Goal: Information Seeking & Learning: Learn about a topic

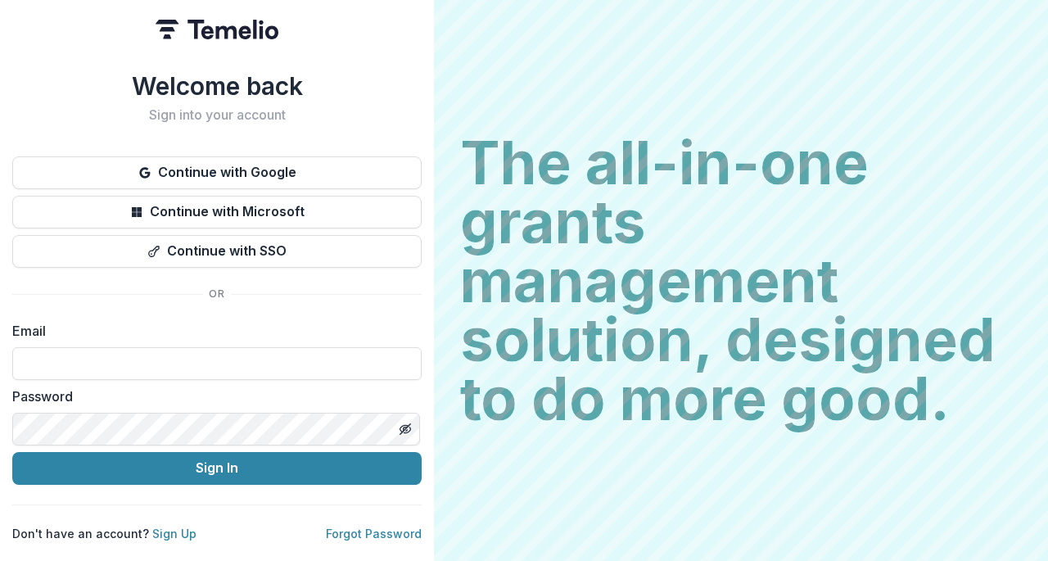
click at [267, 244] on button "Continue with SSO" at bounding box center [216, 251] width 409 height 33
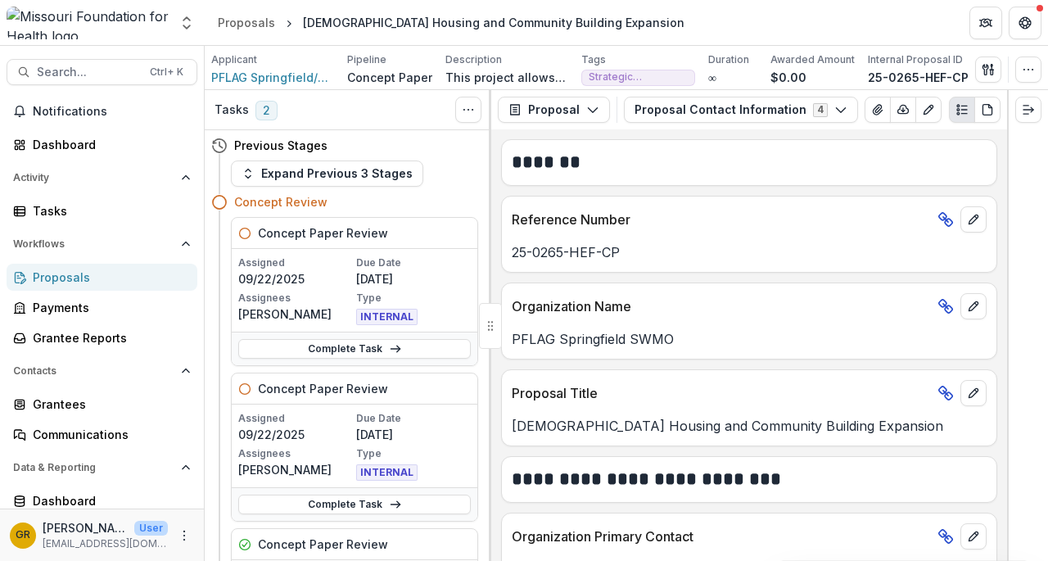
click at [834, 109] on icon "button" at bounding box center [840, 109] width 13 height 13
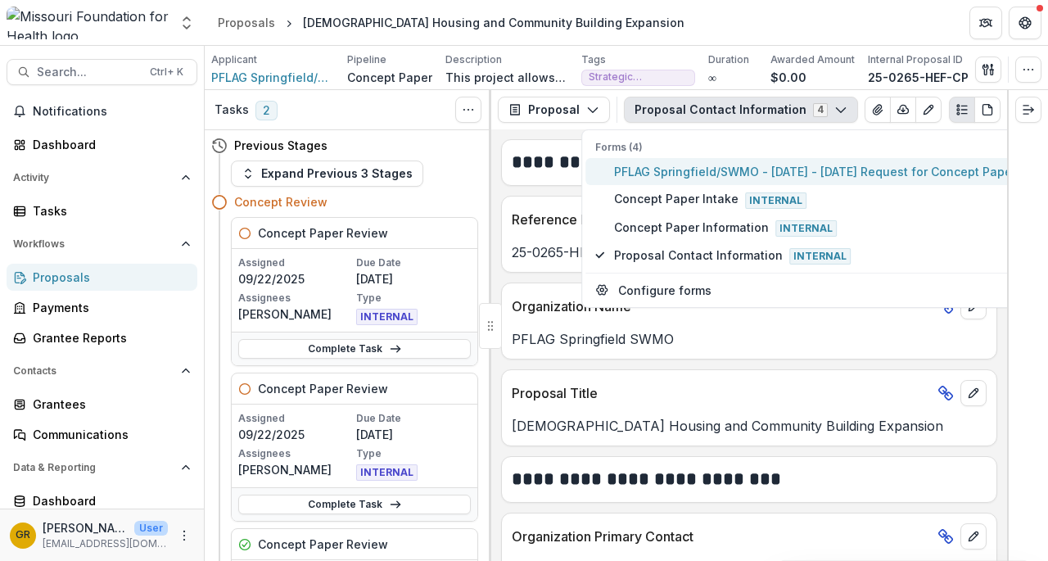
click at [720, 173] on span "PFLAG Springfield/SWMO - 2025 - 2025 Request for Concept Papers" at bounding box center [818, 171] width 408 height 17
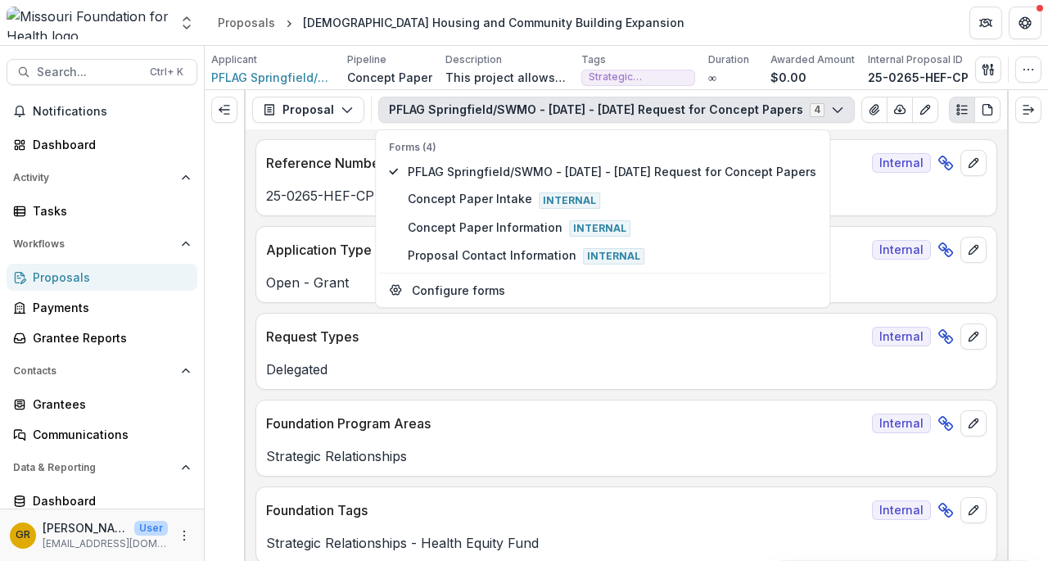
click at [1016, 198] on div at bounding box center [1027, 325] width 41 height 471
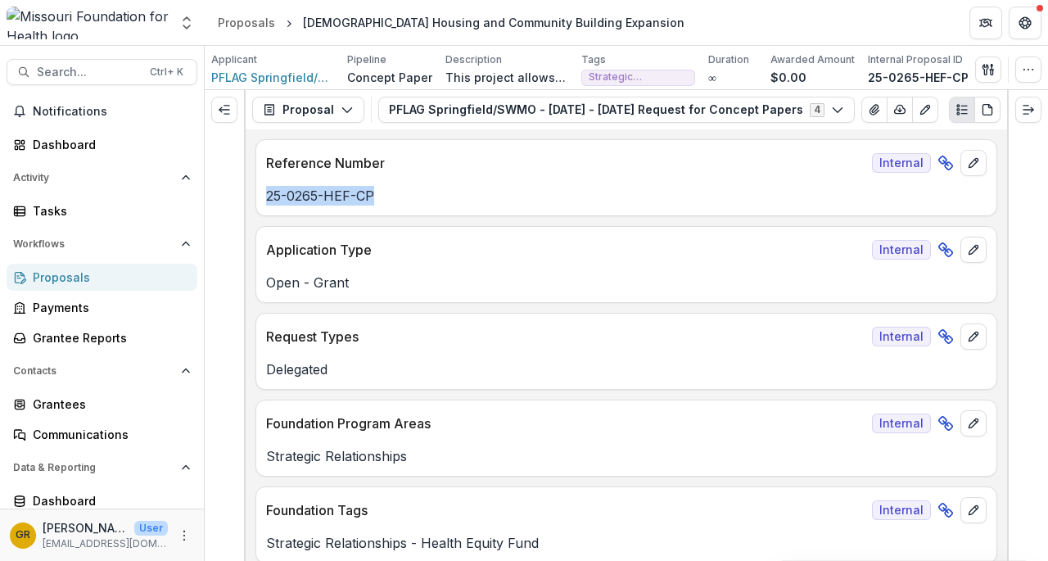
drag, startPoint x: 1000, startPoint y: 149, endPoint x: 998, endPoint y: 179, distance: 30.4
click at [998, 179] on div "**********" at bounding box center [626, 344] width 761 height 431
click at [1012, 165] on div at bounding box center [1027, 325] width 41 height 471
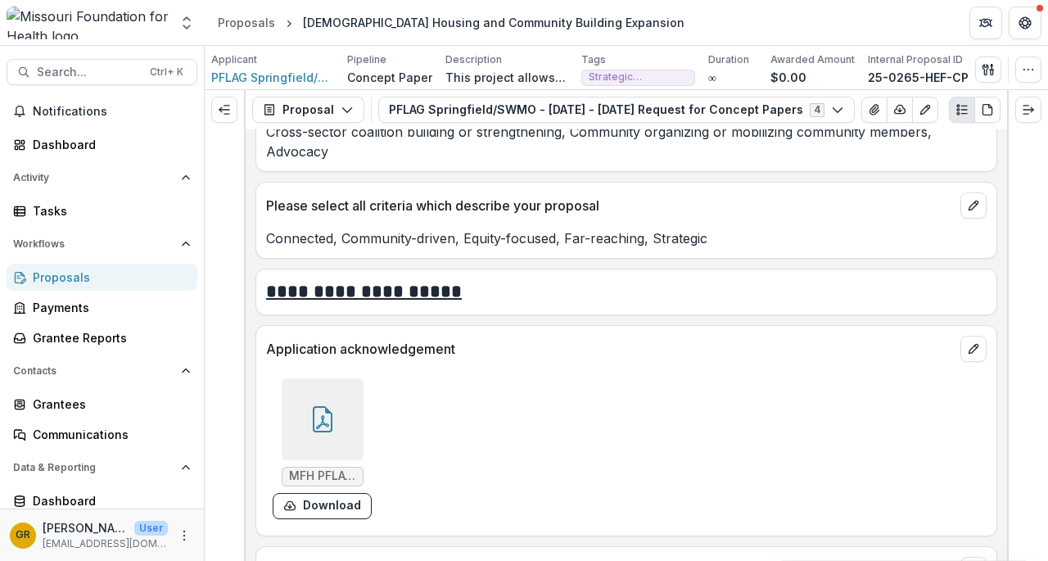
scroll to position [4167, 0]
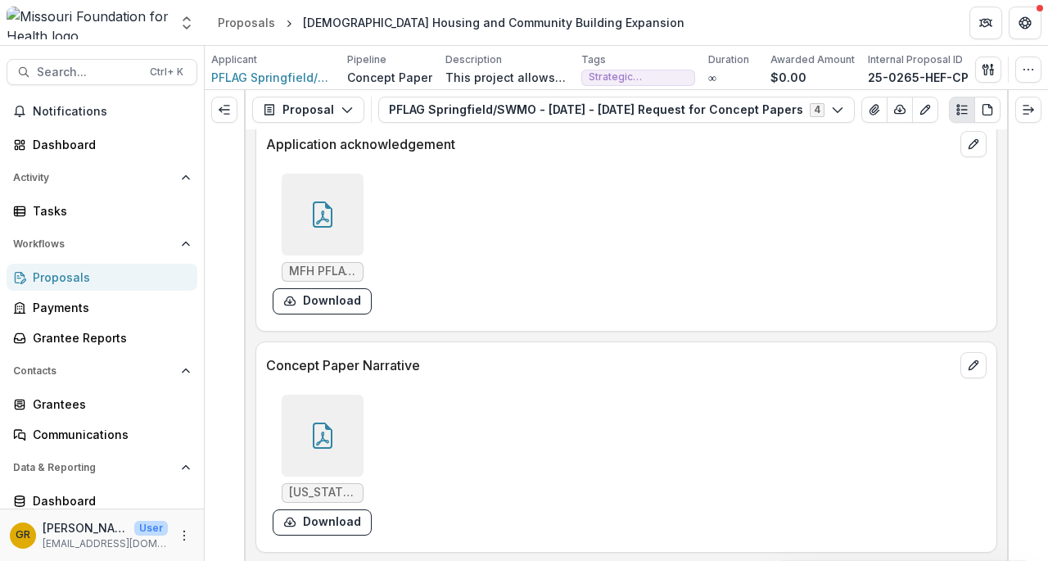
click at [327, 438] on icon at bounding box center [323, 435] width 20 height 26
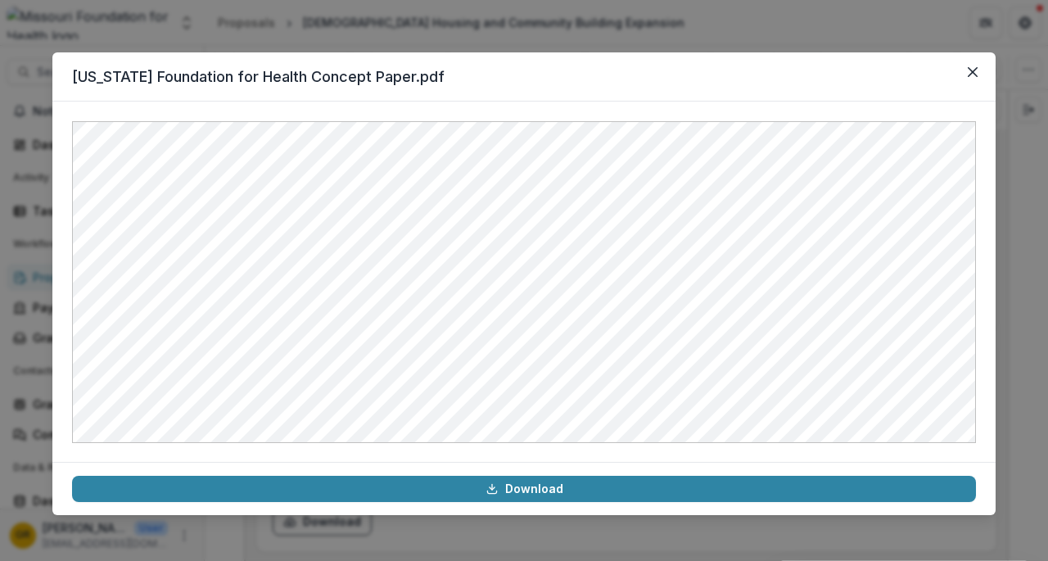
drag, startPoint x: 977, startPoint y: 72, endPoint x: 879, endPoint y: 72, distance: 97.4
click at [977, 72] on icon "Close" at bounding box center [973, 72] width 10 height 10
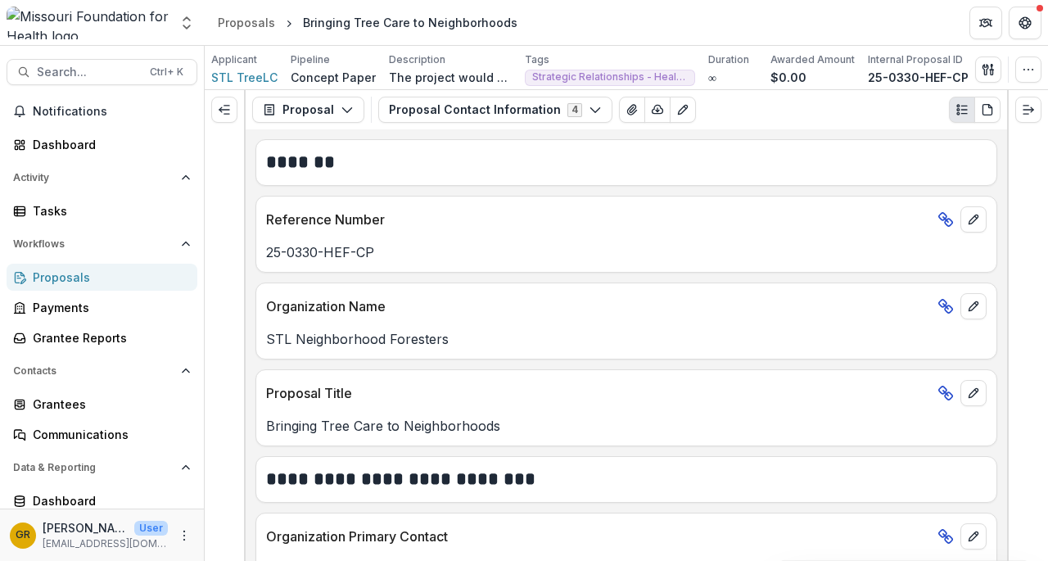
click at [589, 107] on icon "button" at bounding box center [595, 109] width 13 height 13
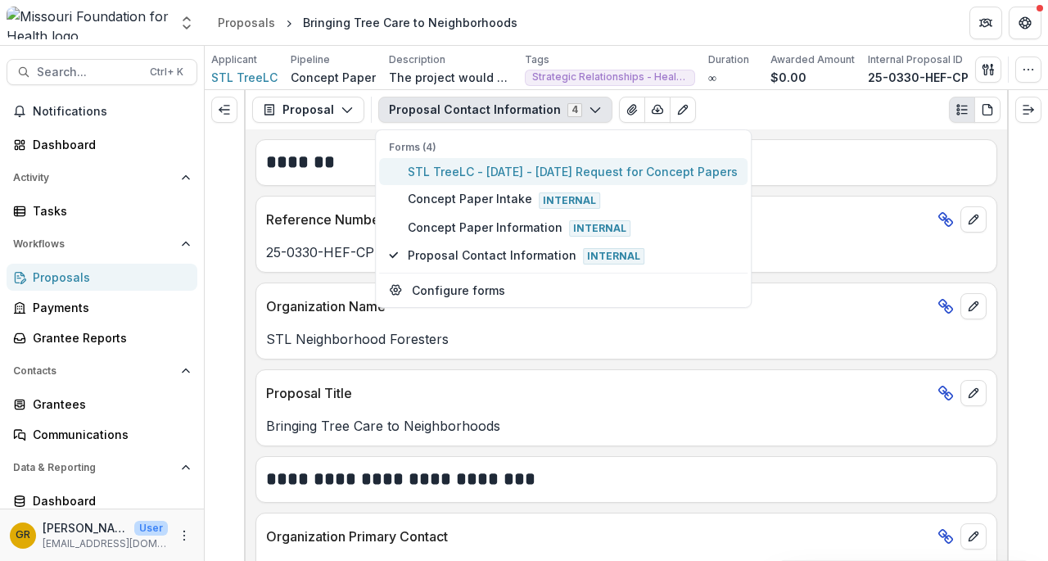
click at [550, 167] on span "STL TreeLC - 2025 - 2025 Request for Concept Papers" at bounding box center [573, 171] width 330 height 17
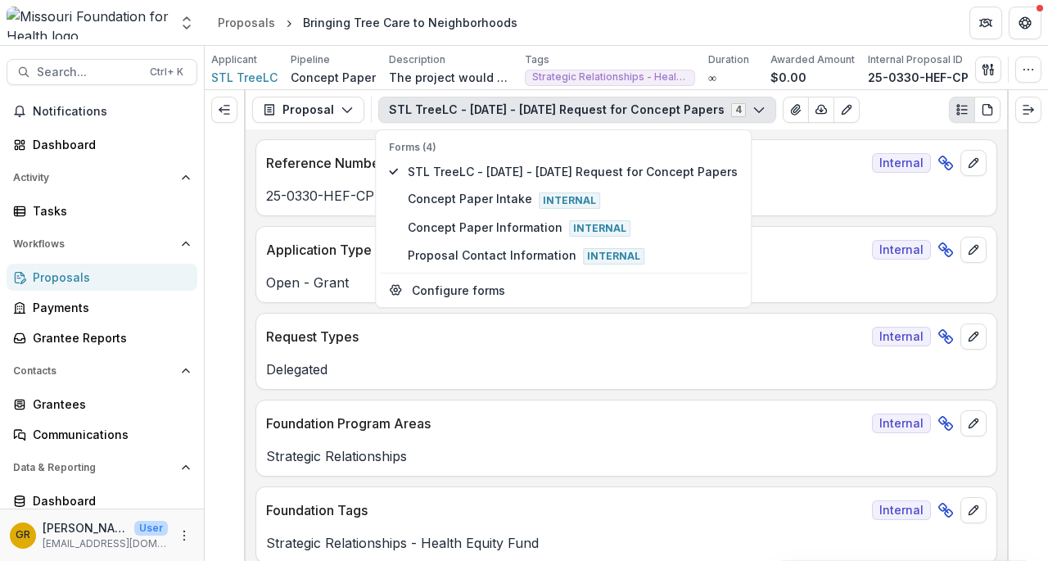
click at [1026, 178] on div at bounding box center [1027, 325] width 41 height 471
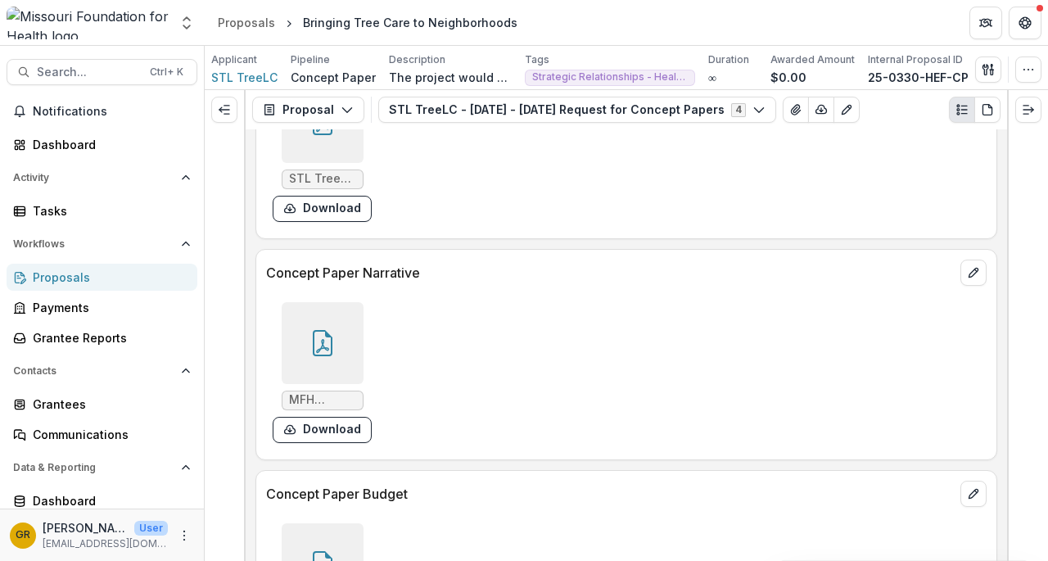
scroll to position [4261, 0]
click at [334, 343] on div at bounding box center [323, 342] width 82 height 82
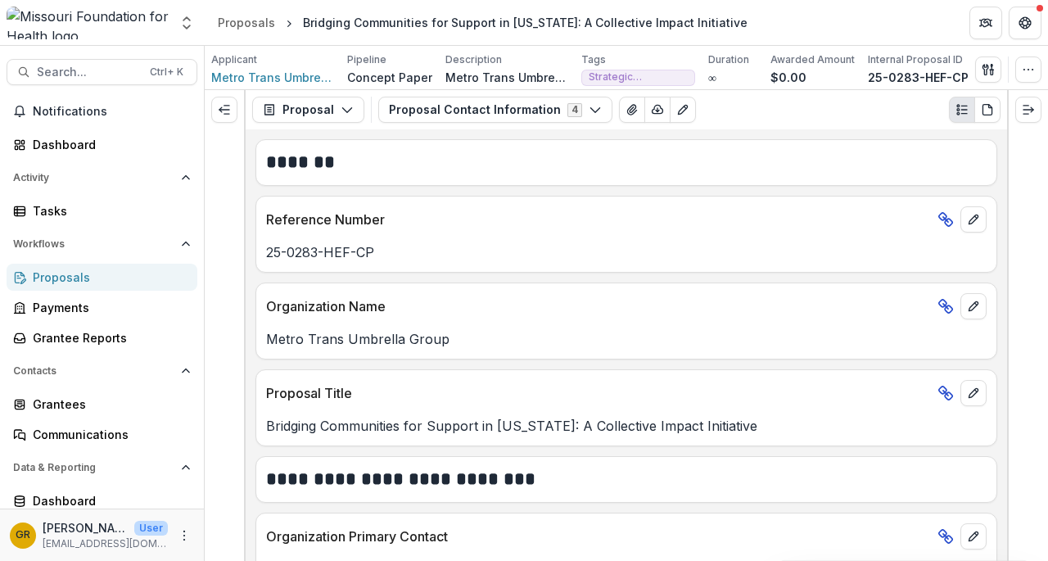
click at [589, 106] on button "Proposal Contact Information 4" at bounding box center [495, 110] width 234 height 26
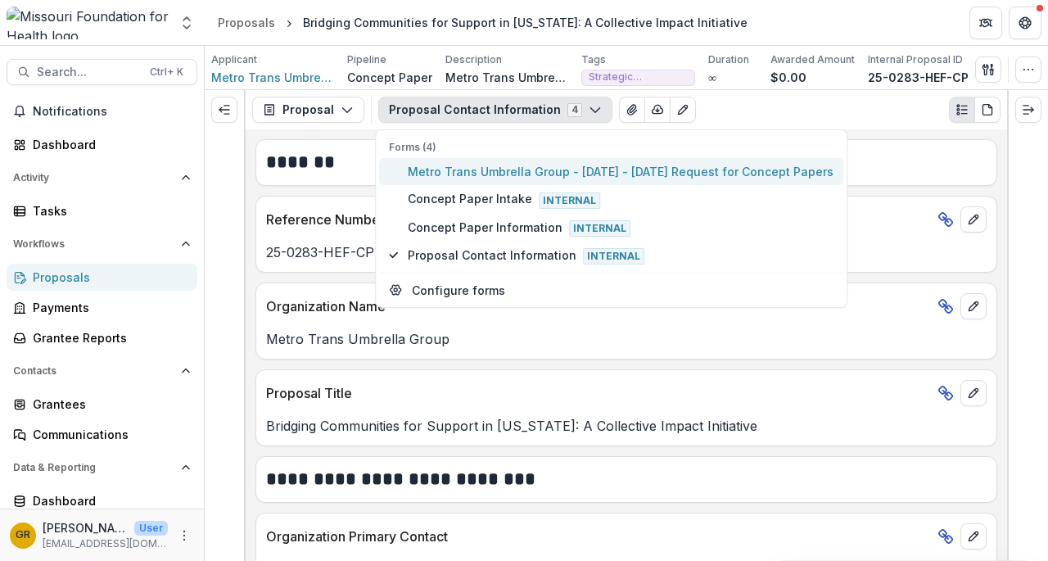
click at [504, 173] on span "Metro Trans Umbrella Group - 2025 - 2025 Request for Concept Papers" at bounding box center [621, 171] width 426 height 17
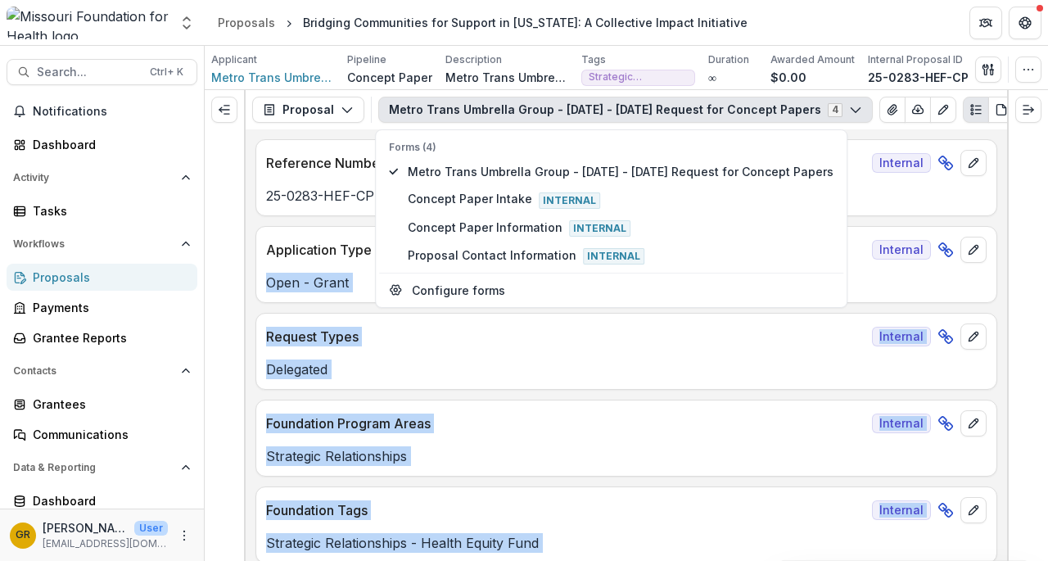
drag, startPoint x: 1006, startPoint y: 147, endPoint x: 1004, endPoint y: 222, distance: 74.5
click at [1004, 222] on div "**********" at bounding box center [626, 325] width 843 height 471
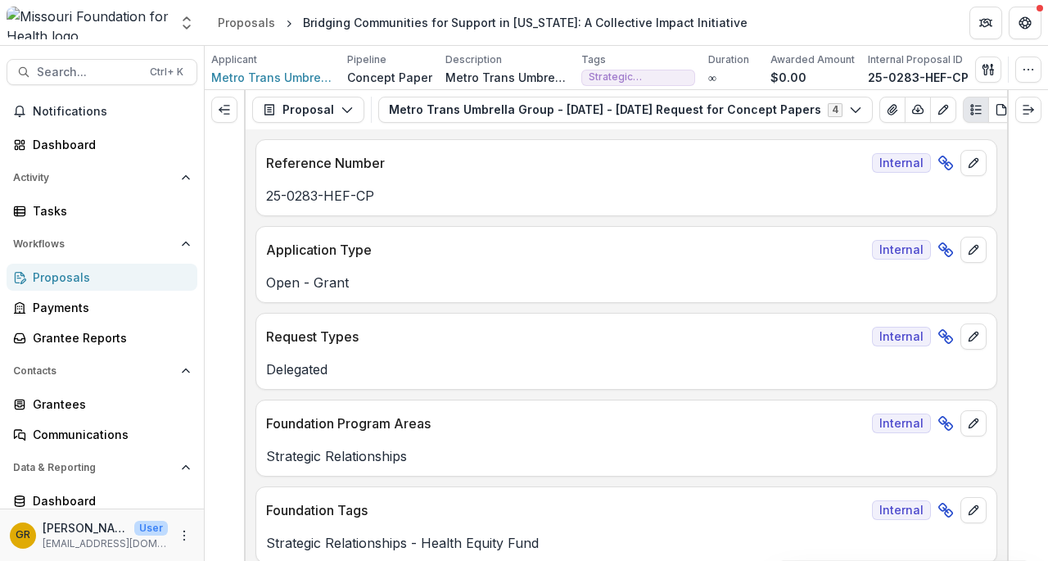
click at [769, 183] on div "25-0283-HEF-CP" at bounding box center [626, 190] width 740 height 29
drag, startPoint x: 1007, startPoint y: 150, endPoint x: 1007, endPoint y: 168, distance: 18.0
click at [1008, 169] on div at bounding box center [1027, 325] width 41 height 471
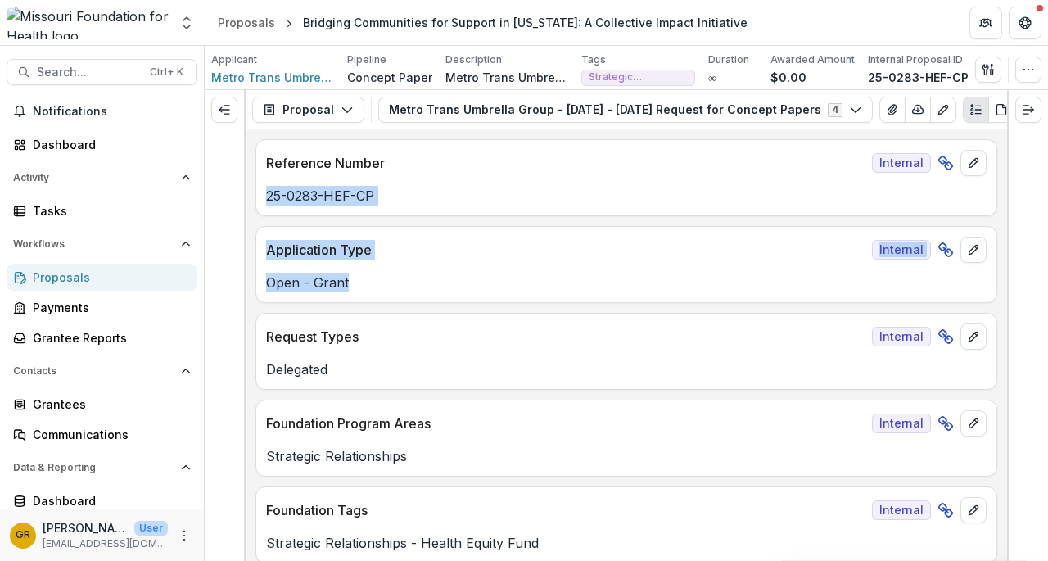
drag, startPoint x: 1001, startPoint y: 147, endPoint x: 981, endPoint y: 281, distance: 135.7
click at [980, 284] on div "**********" at bounding box center [626, 344] width 761 height 431
click at [724, 196] on p "25-0283-HEF-CP" at bounding box center [626, 196] width 720 height 20
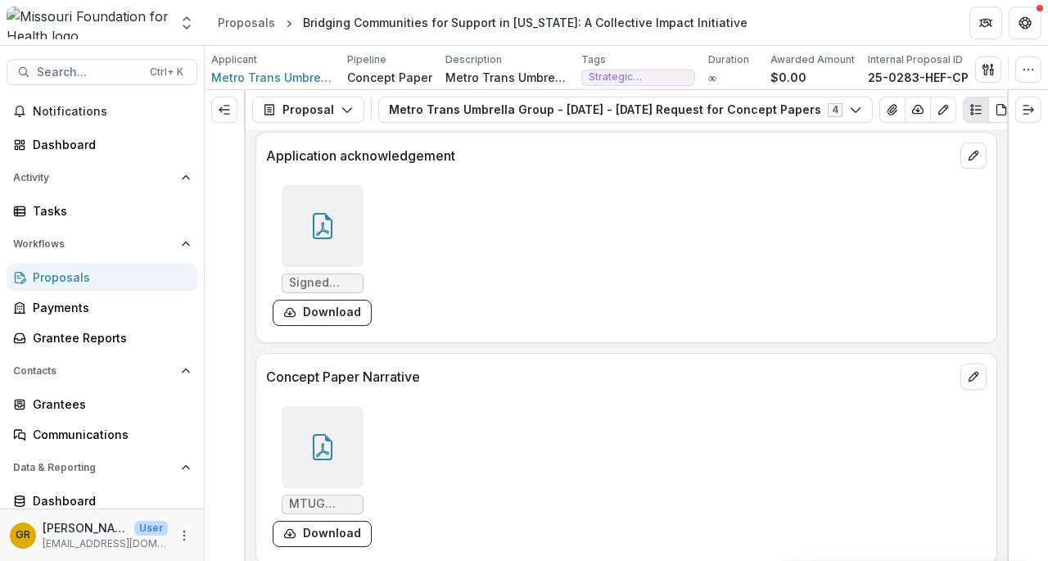
scroll to position [4280, 0]
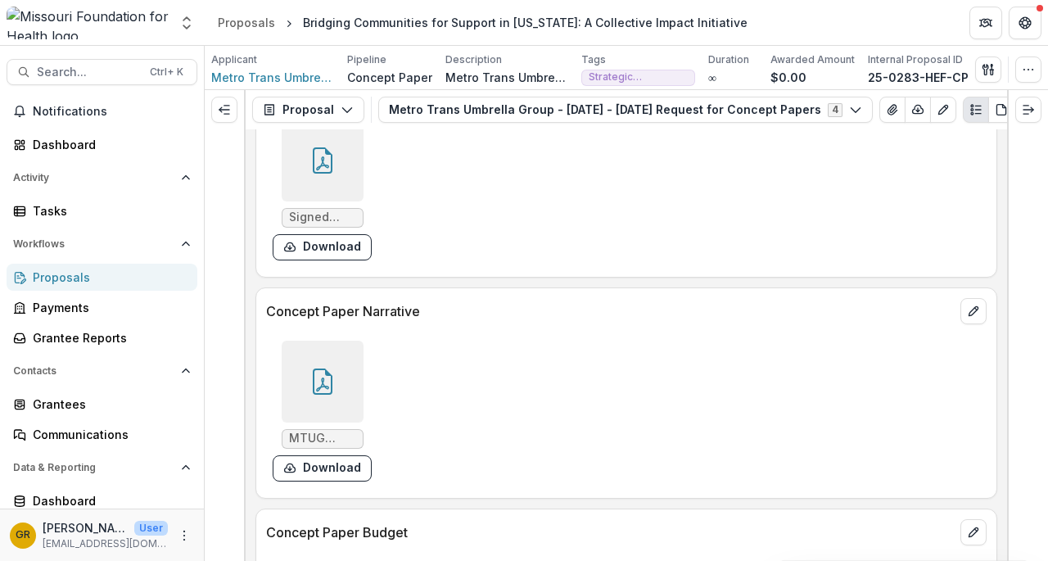
click at [349, 367] on div at bounding box center [323, 382] width 82 height 82
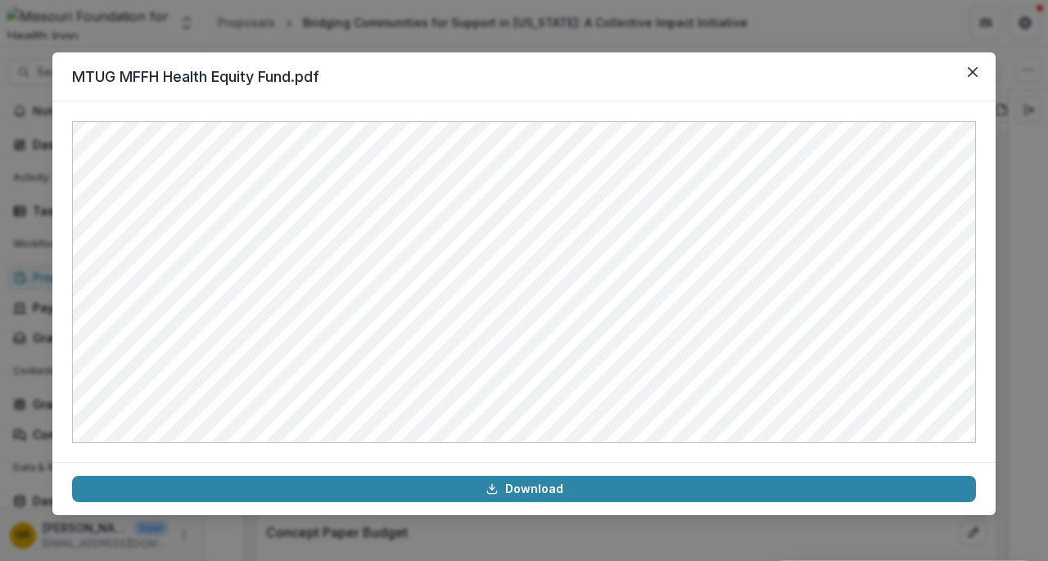
click at [969, 69] on icon "Close" at bounding box center [973, 72] width 10 height 10
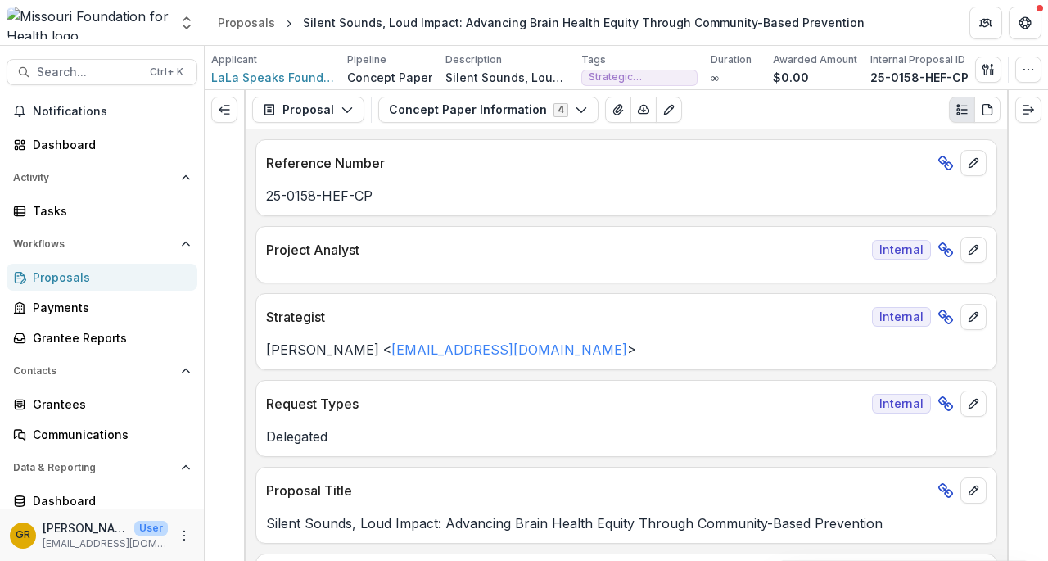
click at [575, 114] on icon "button" at bounding box center [581, 109] width 13 height 13
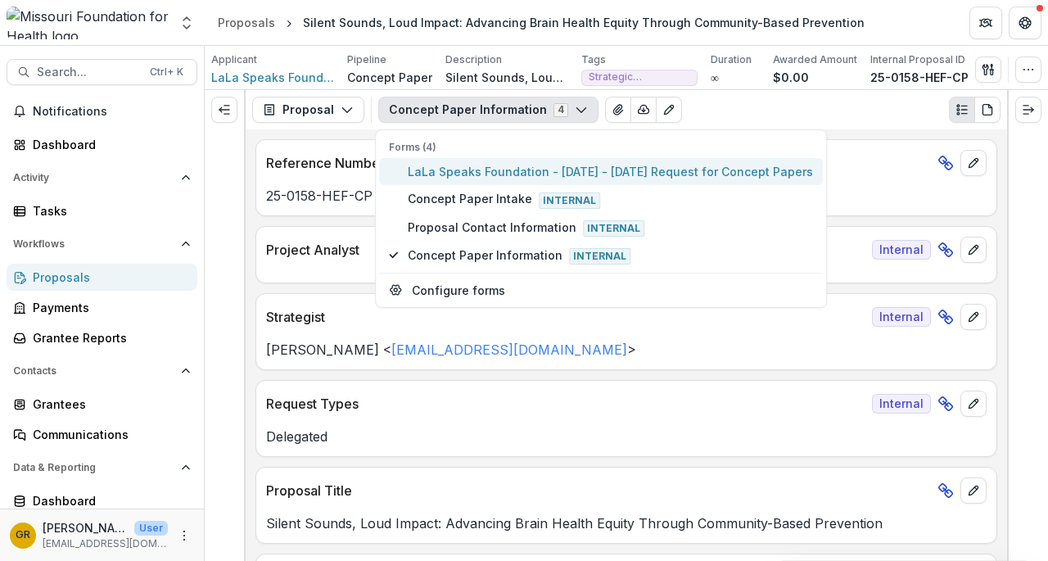
click at [545, 165] on span "LaLa Speaks Foundation - 2025 - 2025 Request for Concept Papers" at bounding box center [610, 171] width 405 height 17
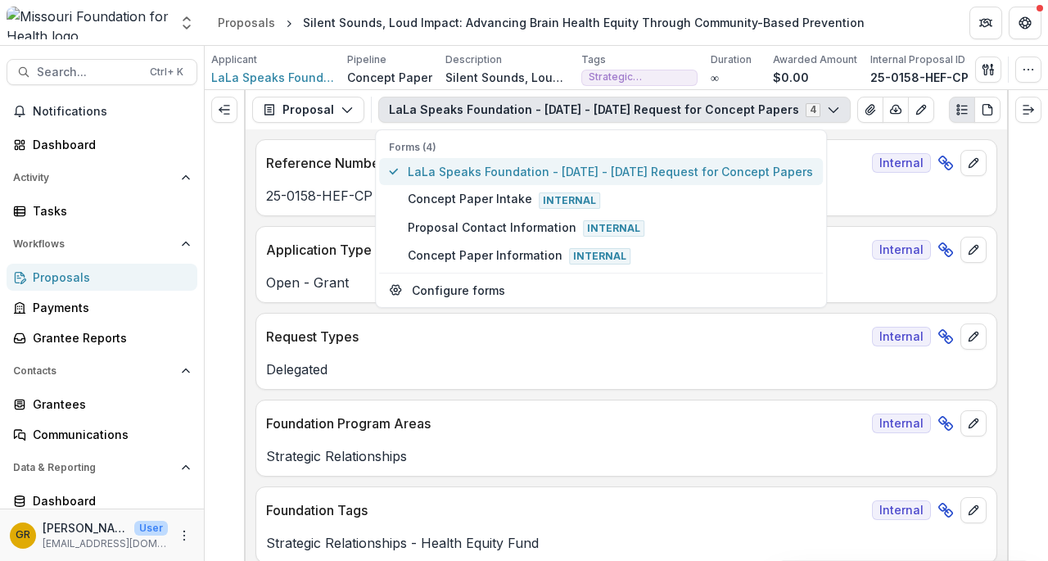
click at [541, 173] on span "LaLa Speaks Foundation - 2025 - 2025 Request for Concept Papers" at bounding box center [610, 171] width 405 height 17
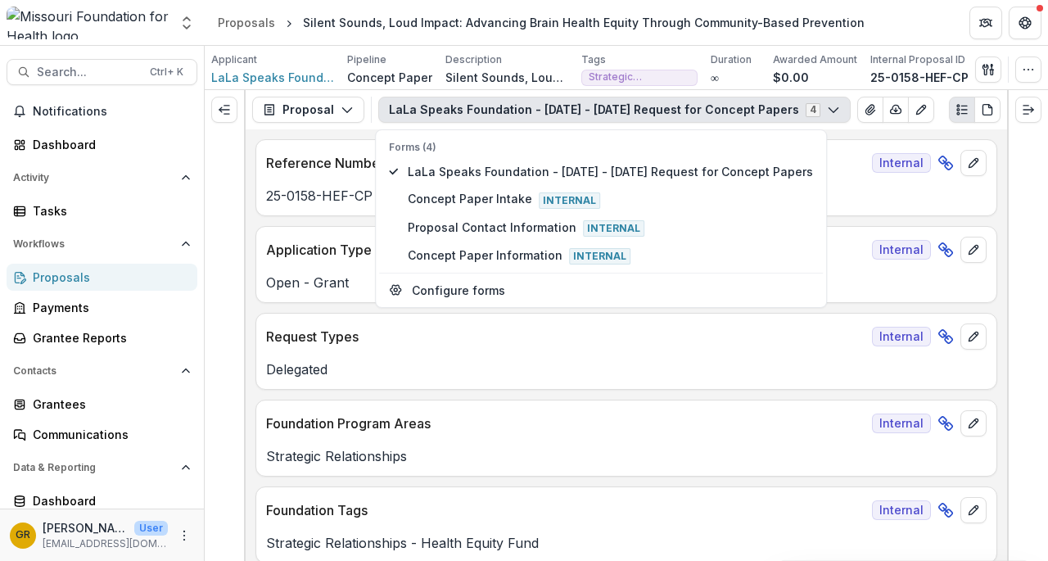
click at [1031, 151] on div at bounding box center [1027, 325] width 41 height 471
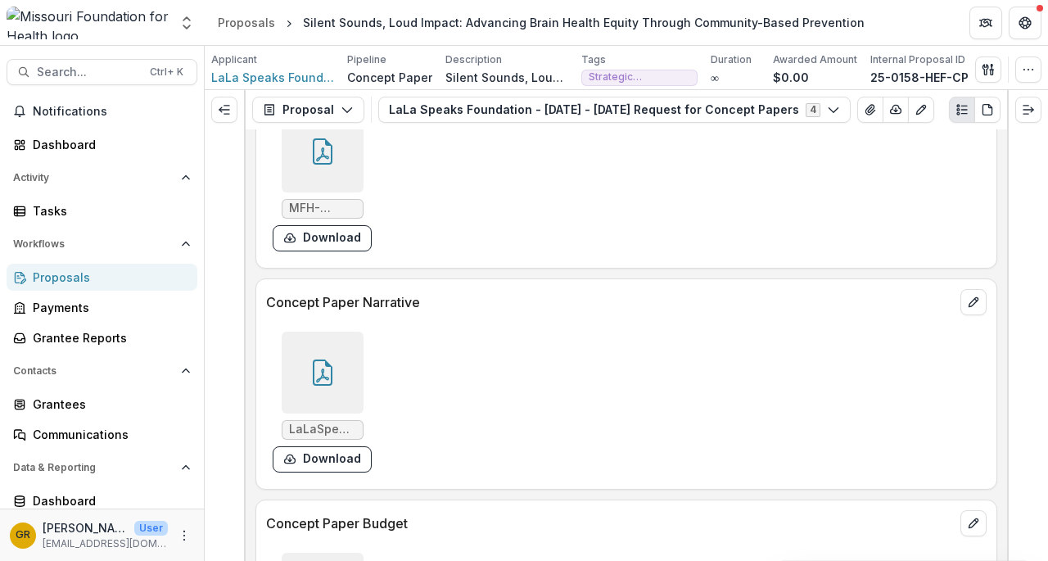
scroll to position [4712, 0]
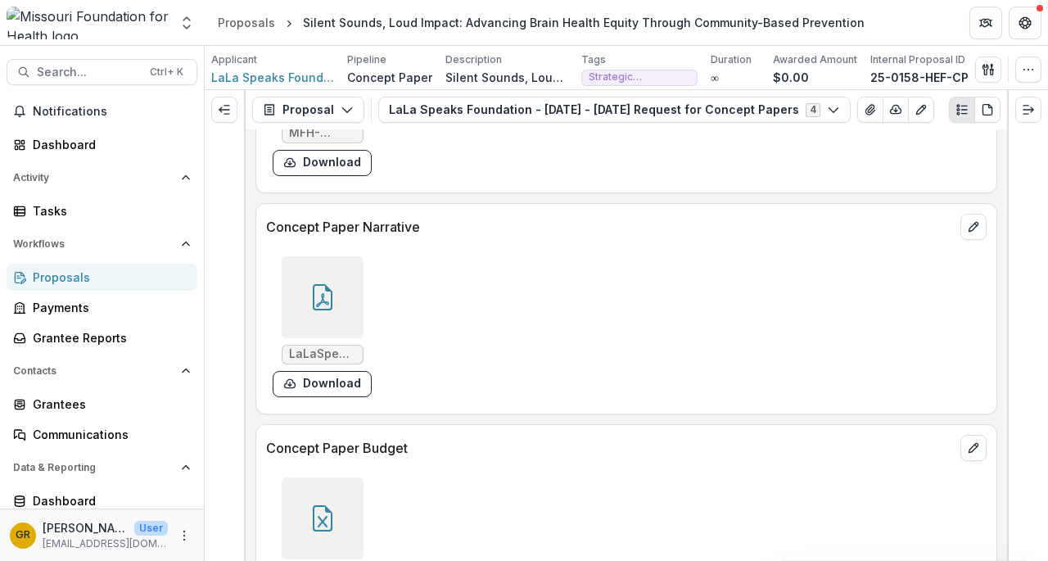
click at [335, 281] on div at bounding box center [323, 297] width 82 height 82
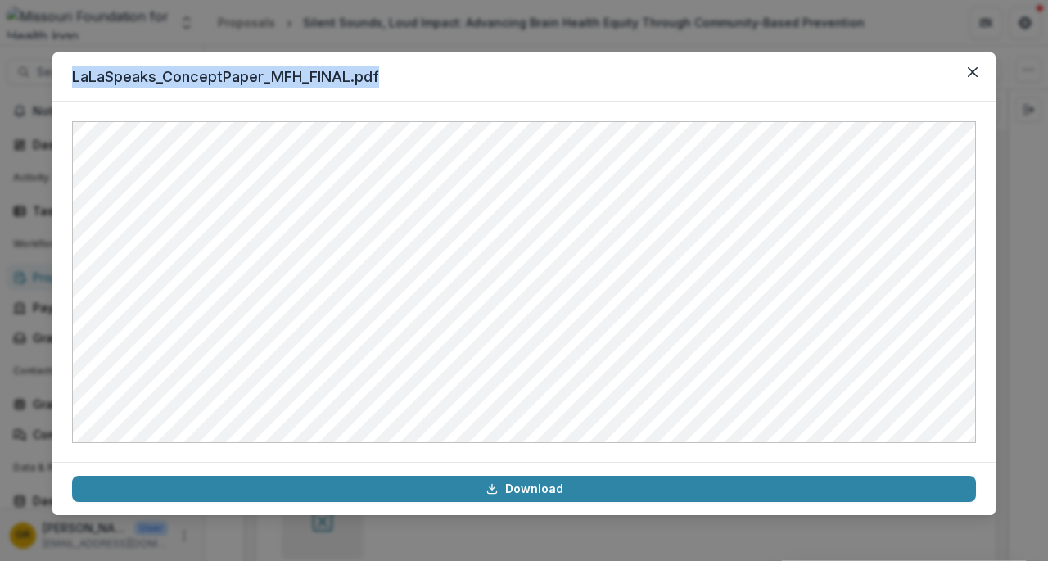
drag, startPoint x: 554, startPoint y: 79, endPoint x: 1743, endPoint y: 265, distance: 1203.0
click at [1047, 265] on html "Skip to content Aggregate Analysis Foundations Missouri Foundation for Health T…" at bounding box center [524, 280] width 1048 height 561
click at [531, 71] on header "LaLaSpeaks_ConceptPaper_MFH_FINAL.pdf" at bounding box center [523, 76] width 943 height 49
drag, startPoint x: 524, startPoint y: 75, endPoint x: 1201, endPoint y: 224, distance: 693.1
click at [1047, 224] on html "Skip to content Aggregate Analysis Foundations Missouri Foundation for Health T…" at bounding box center [524, 280] width 1048 height 561
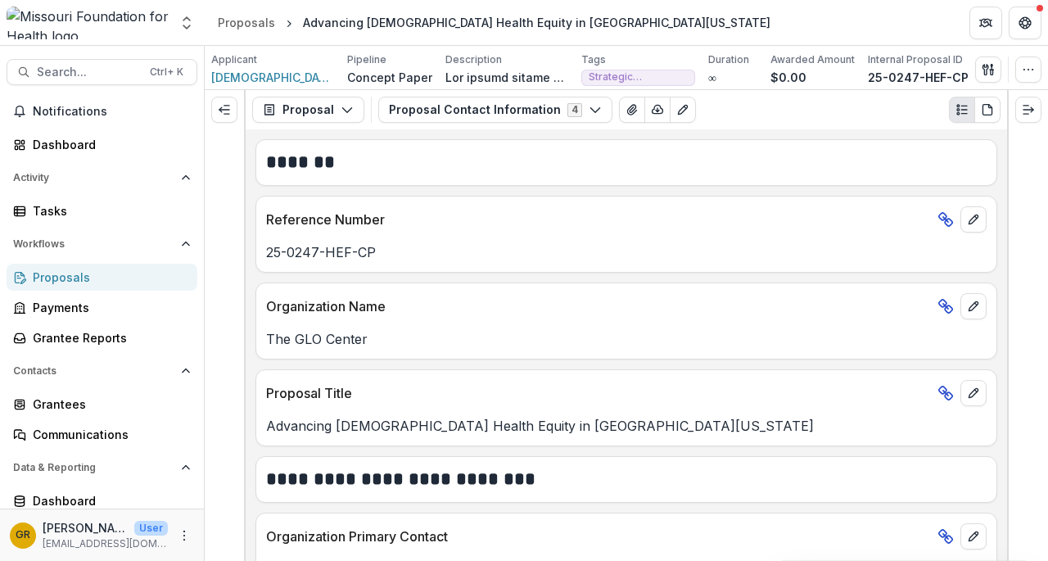
click at [575, 111] on button "Proposal Contact Information 4" at bounding box center [495, 110] width 234 height 26
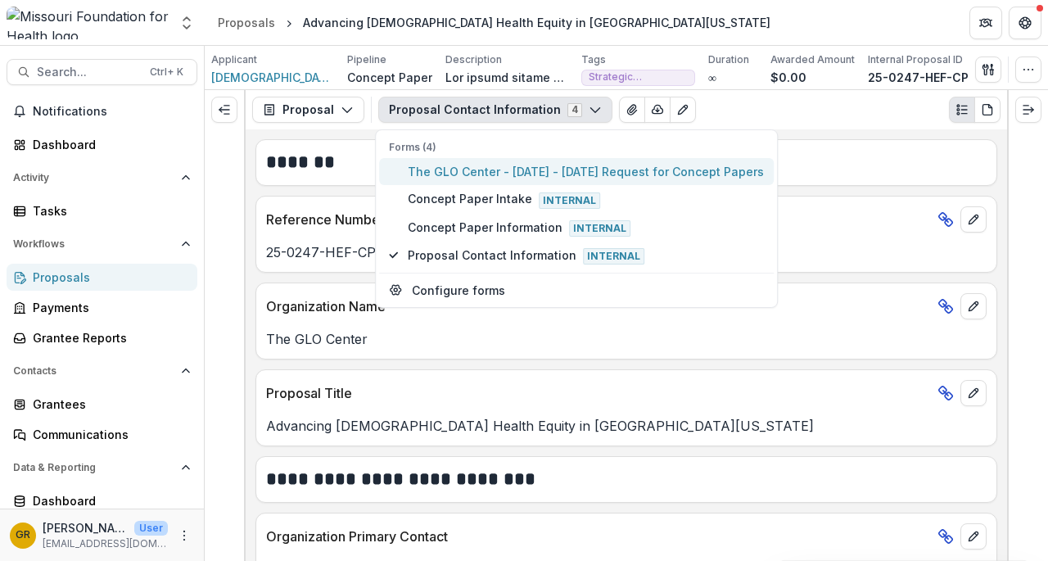
click at [549, 168] on span "The GLO Center - [DATE] - [DATE] Request for Concept Papers" at bounding box center [586, 171] width 356 height 17
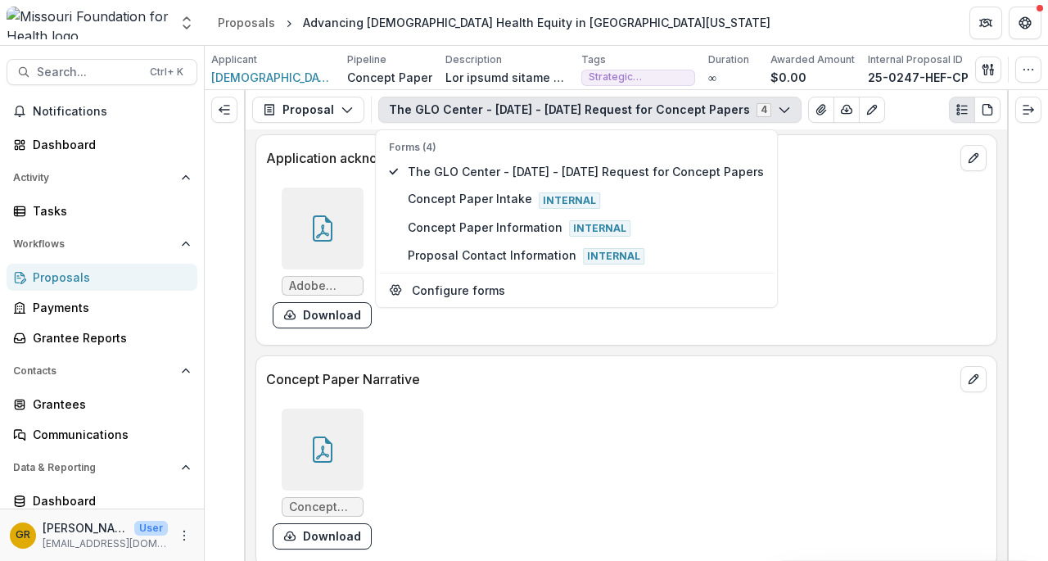
scroll to position [5144, 0]
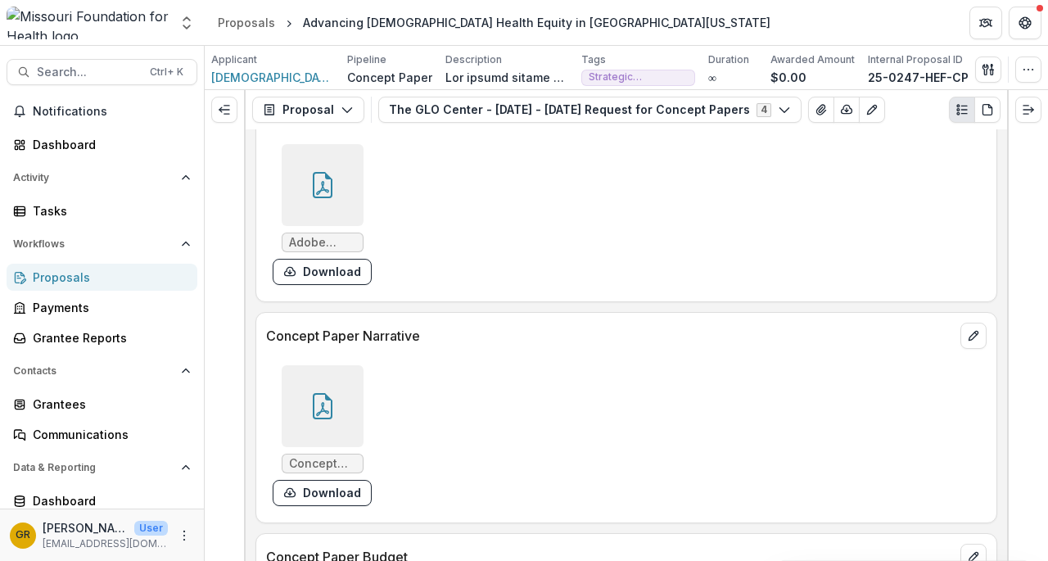
click at [332, 393] on icon at bounding box center [322, 406] width 26 height 26
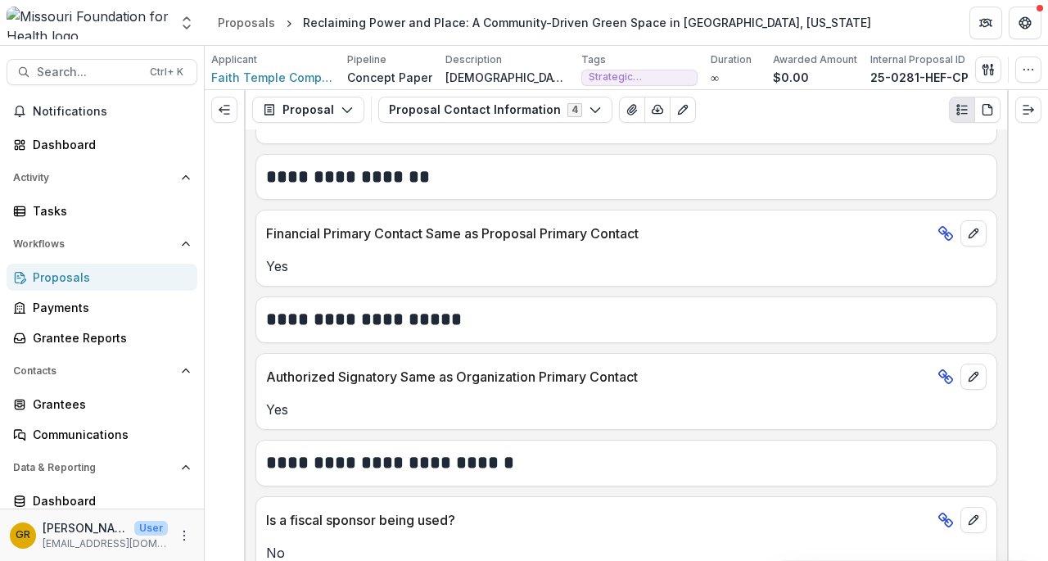
scroll to position [782, 0]
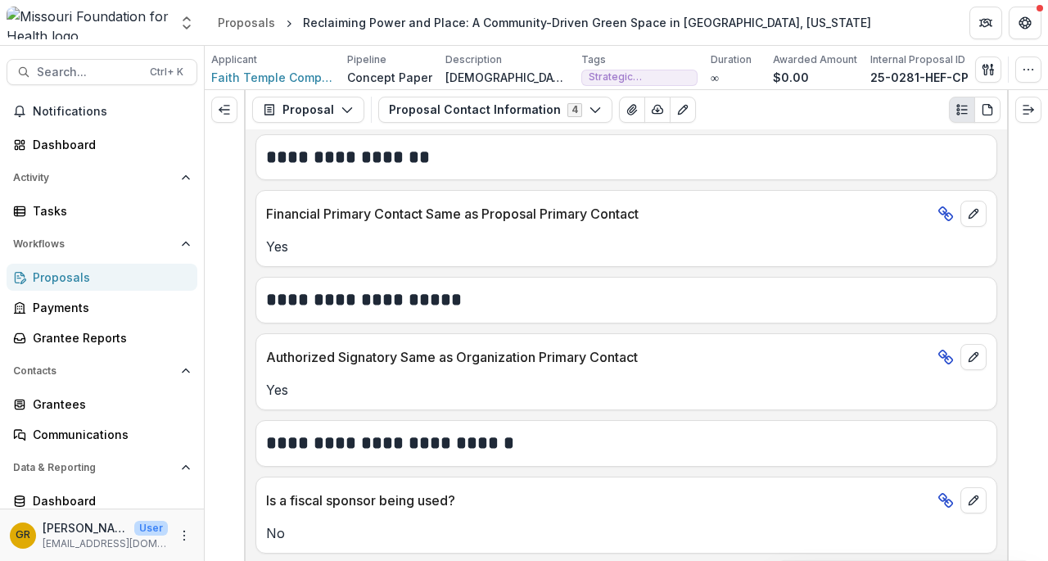
click at [592, 111] on button "Proposal Contact Information 4" at bounding box center [495, 110] width 234 height 26
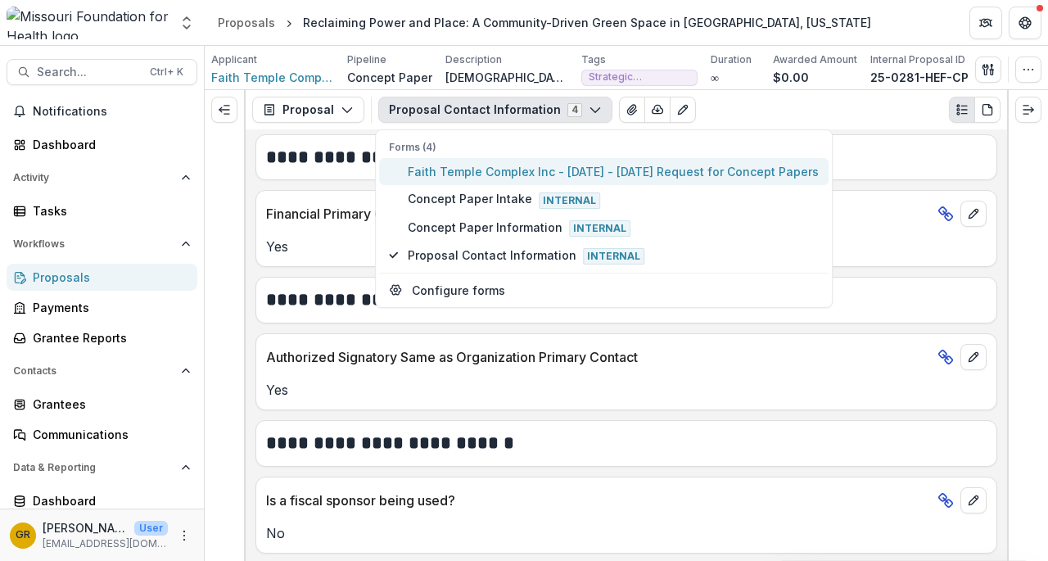
click at [553, 170] on span "Faith Temple Complex Inc - [DATE] - [DATE] Request for Concept Papers" at bounding box center [613, 171] width 411 height 17
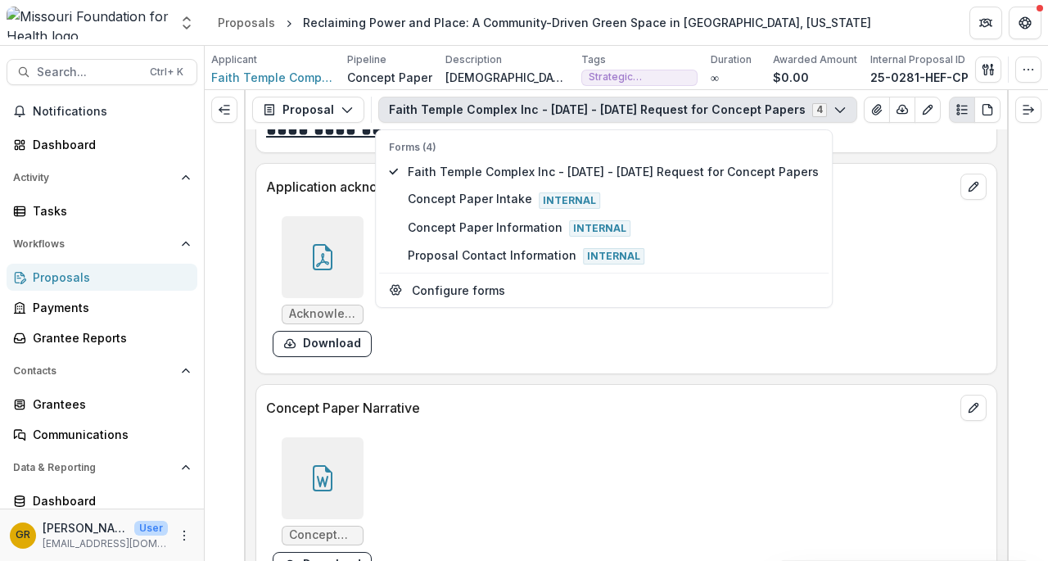
scroll to position [4368, 0]
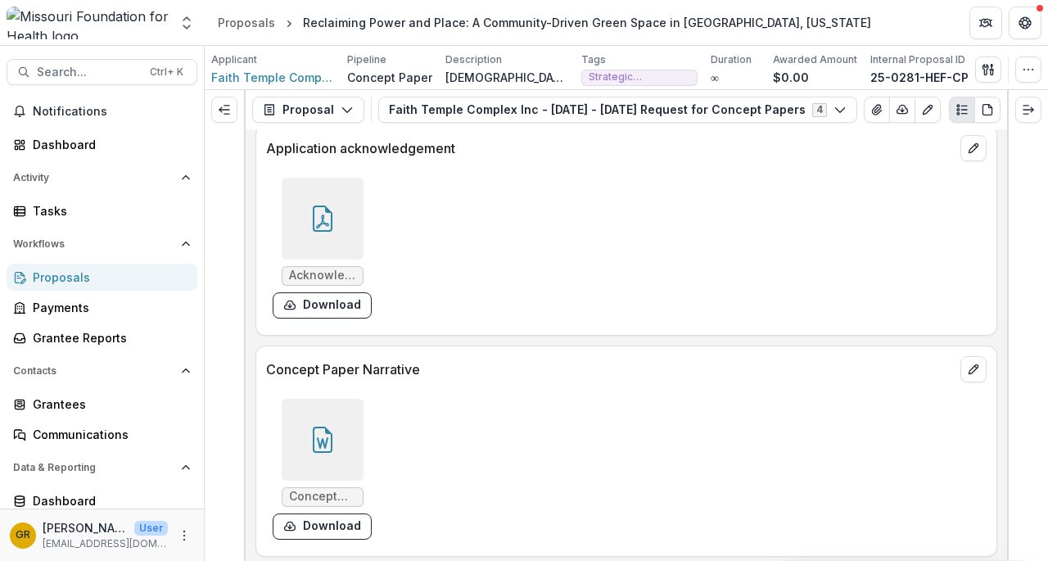
click at [331, 435] on icon at bounding box center [322, 439] width 26 height 26
